Goal: Task Accomplishment & Management: Manage account settings

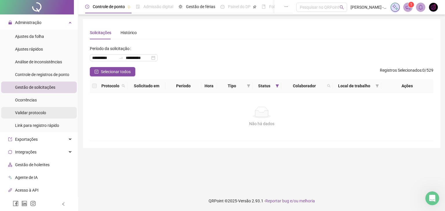
scroll to position [1, 0]
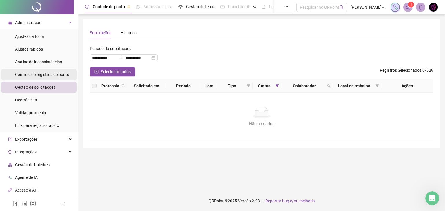
click at [45, 72] on span "Controle de registros de ponto" at bounding box center [42, 74] width 54 height 5
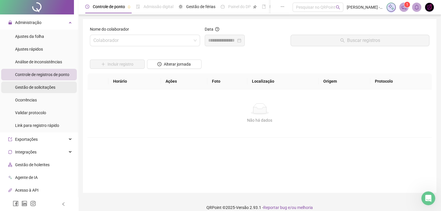
click at [42, 82] on div "Gestão de solicitações" at bounding box center [35, 88] width 40 height 12
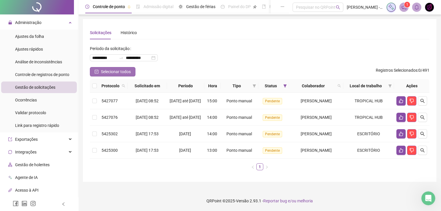
click at [130, 71] on button "Selecionar todos" at bounding box center [112, 71] width 45 height 9
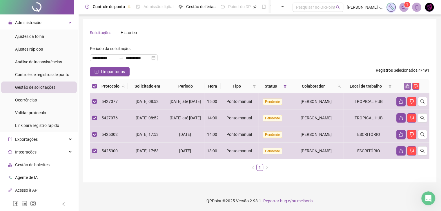
click at [406, 87] on icon "like" at bounding box center [407, 86] width 4 height 4
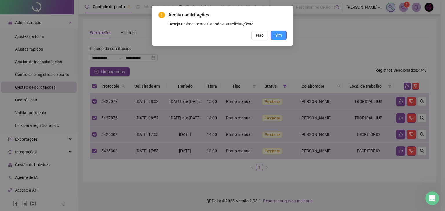
click at [281, 36] on span "Sim" at bounding box center [278, 35] width 7 height 6
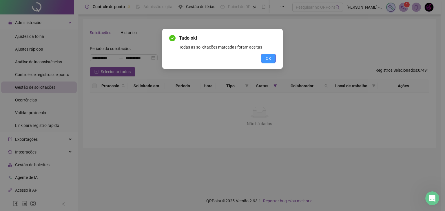
click at [272, 61] on button "OK" at bounding box center [268, 58] width 15 height 9
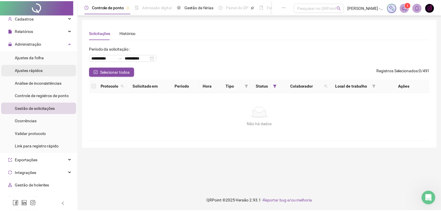
scroll to position [8, 0]
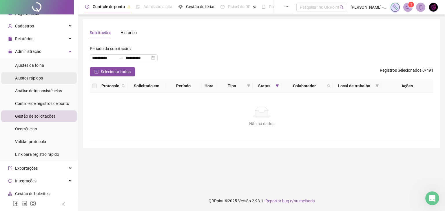
click at [37, 79] on span "Ajustes rápidos" at bounding box center [29, 78] width 28 height 5
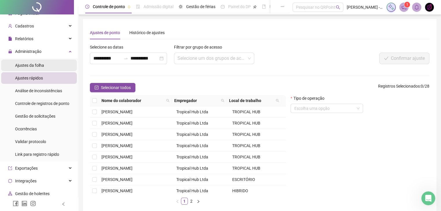
click at [41, 66] on span "Ajustes da folha" at bounding box center [29, 65] width 29 height 5
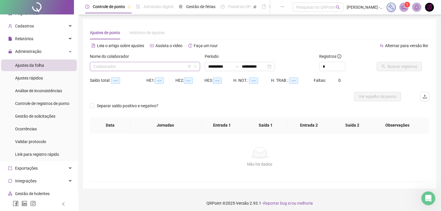
type input "**********"
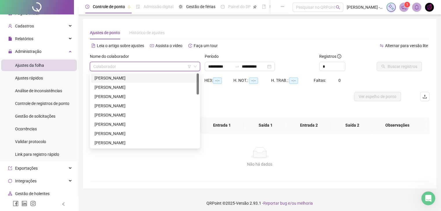
click at [130, 67] on input "search" at bounding box center [142, 66] width 98 height 9
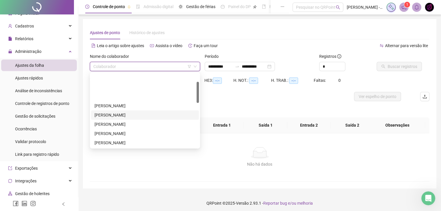
scroll to position [116, 0]
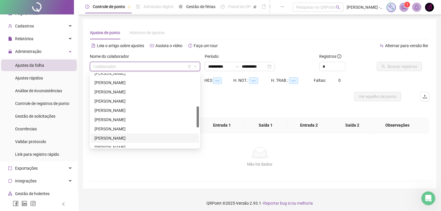
click at [143, 141] on div "[PERSON_NAME]" at bounding box center [144, 138] width 101 height 6
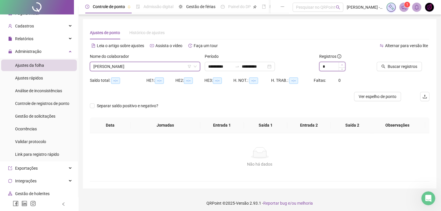
type input "*"
click at [343, 64] on span "Increase Value" at bounding box center [341, 64] width 6 height 5
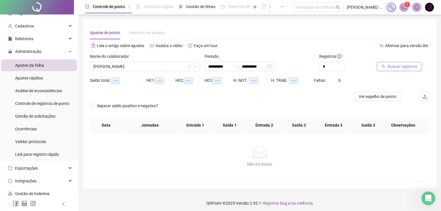
click at [390, 66] on span "Buscar registros" at bounding box center [402, 66] width 30 height 6
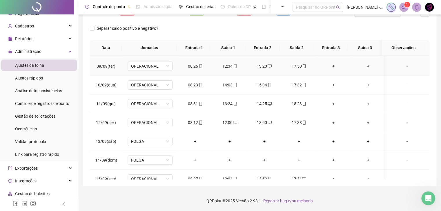
scroll to position [195, 0]
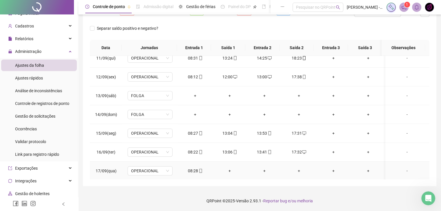
click at [226, 169] on div "+" at bounding box center [229, 171] width 25 height 6
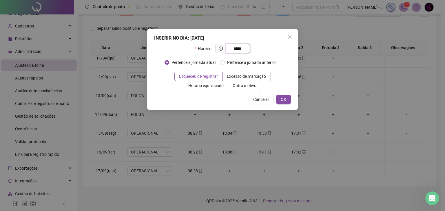
type input "*****"
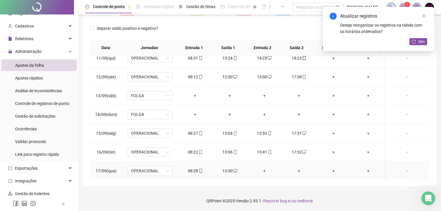
click at [259, 172] on div "+" at bounding box center [263, 171] width 25 height 6
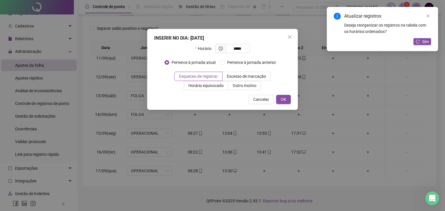
type input "*****"
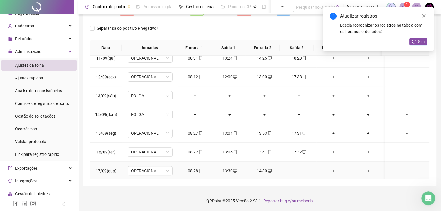
click at [297, 168] on div "+" at bounding box center [298, 171] width 25 height 6
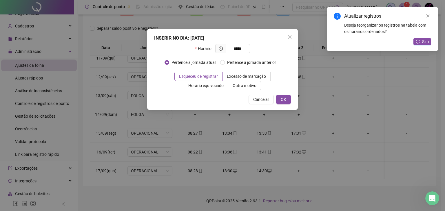
type input "*****"
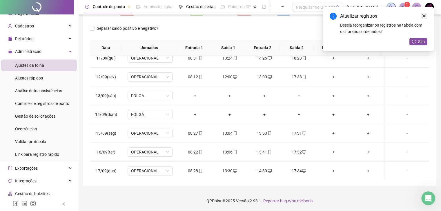
click at [422, 17] on icon "close" at bounding box center [423, 15] width 3 height 3
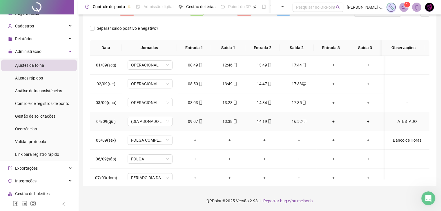
scroll to position [0, 0]
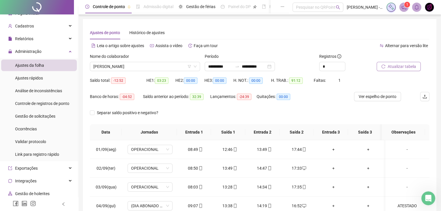
click at [403, 68] on span "Atualizar tabela" at bounding box center [401, 66] width 28 height 6
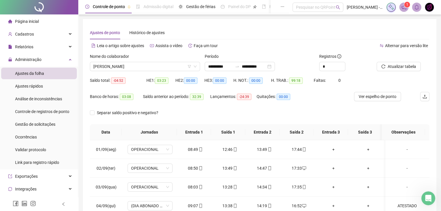
click at [176, 72] on div "Nome do colaborador [PERSON_NAME]" at bounding box center [144, 64] width 115 height 23
click at [178, 67] on span "[PERSON_NAME]" at bounding box center [144, 66] width 103 height 9
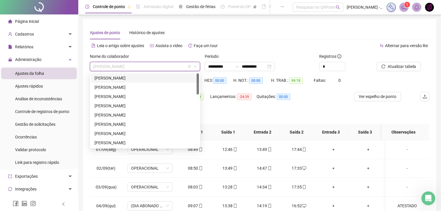
click at [167, 76] on div "[PERSON_NAME]" at bounding box center [144, 78] width 101 height 6
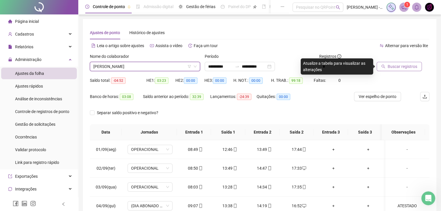
click at [407, 66] on span "Buscar registros" at bounding box center [402, 66] width 30 height 6
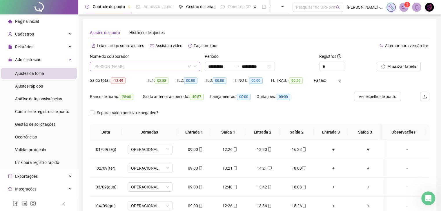
click at [190, 69] on span "[PERSON_NAME]" at bounding box center [144, 66] width 103 height 9
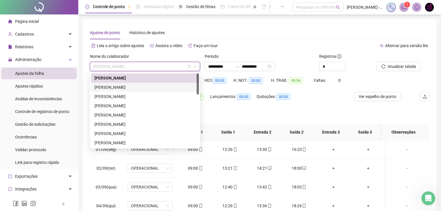
click at [178, 88] on div "[PERSON_NAME]" at bounding box center [144, 87] width 101 height 6
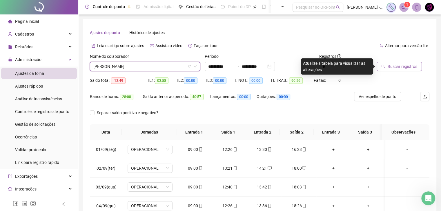
click at [400, 69] on span "Buscar registros" at bounding box center [402, 66] width 30 height 6
